Goal: Task Accomplishment & Management: Complete application form

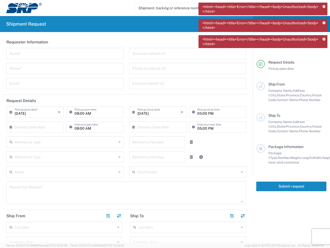
click at [324, 7] on icon at bounding box center [324, 6] width 3 height 3
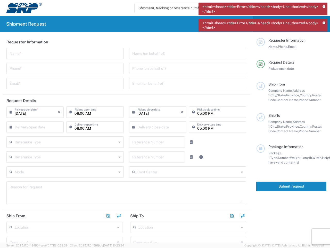
click at [324, 23] on icon at bounding box center [324, 23] width 3 height 3
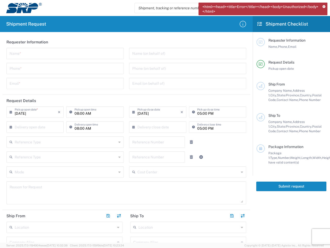
click at [324, 39] on div "Requester Information" at bounding box center [297, 40] width 58 height 5
click at [64, 53] on input "text" at bounding box center [65, 52] width 111 height 9
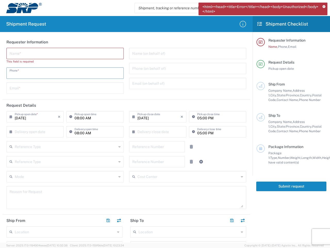
click at [64, 68] on input "tel" at bounding box center [65, 72] width 111 height 9
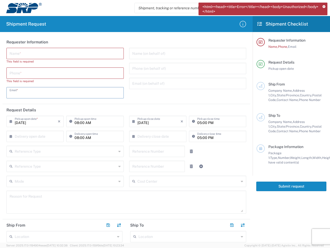
click at [64, 83] on div "Name * This field is required Phone * This field is required Email *" at bounding box center [65, 75] width 123 height 54
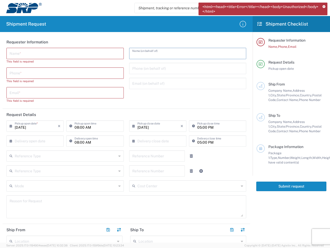
click at [184, 53] on input "text" at bounding box center [187, 52] width 111 height 9
click at [184, 68] on input "tel" at bounding box center [187, 67] width 111 height 9
click at [184, 83] on input "text" at bounding box center [187, 82] width 111 height 9
click at [35, 112] on h2 "Request Details" at bounding box center [21, 114] width 30 height 5
